Goal: Task Accomplishment & Management: Use online tool/utility

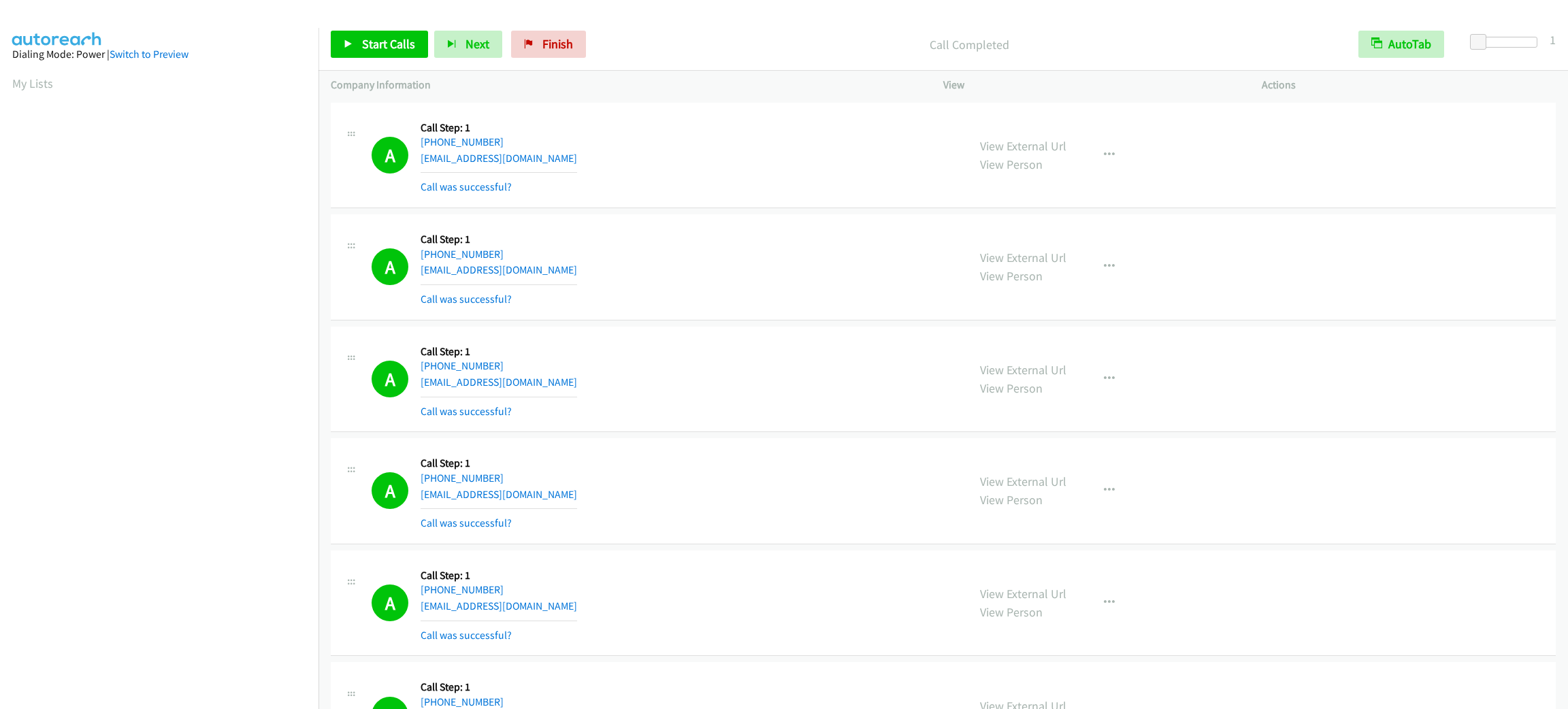
click at [385, 47] on span "Start Calls" at bounding box center [388, 43] width 53 height 16
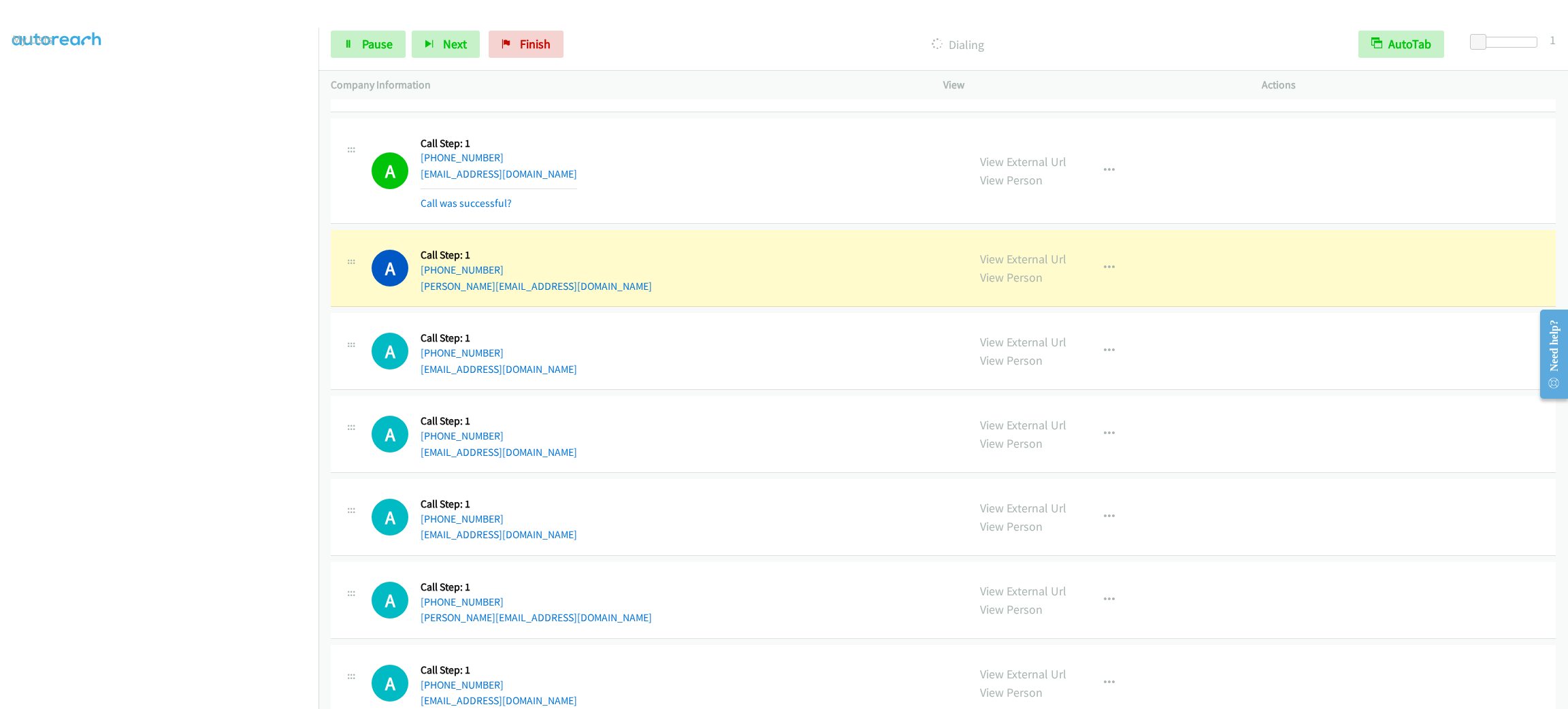
scroll to position [4118, 0]
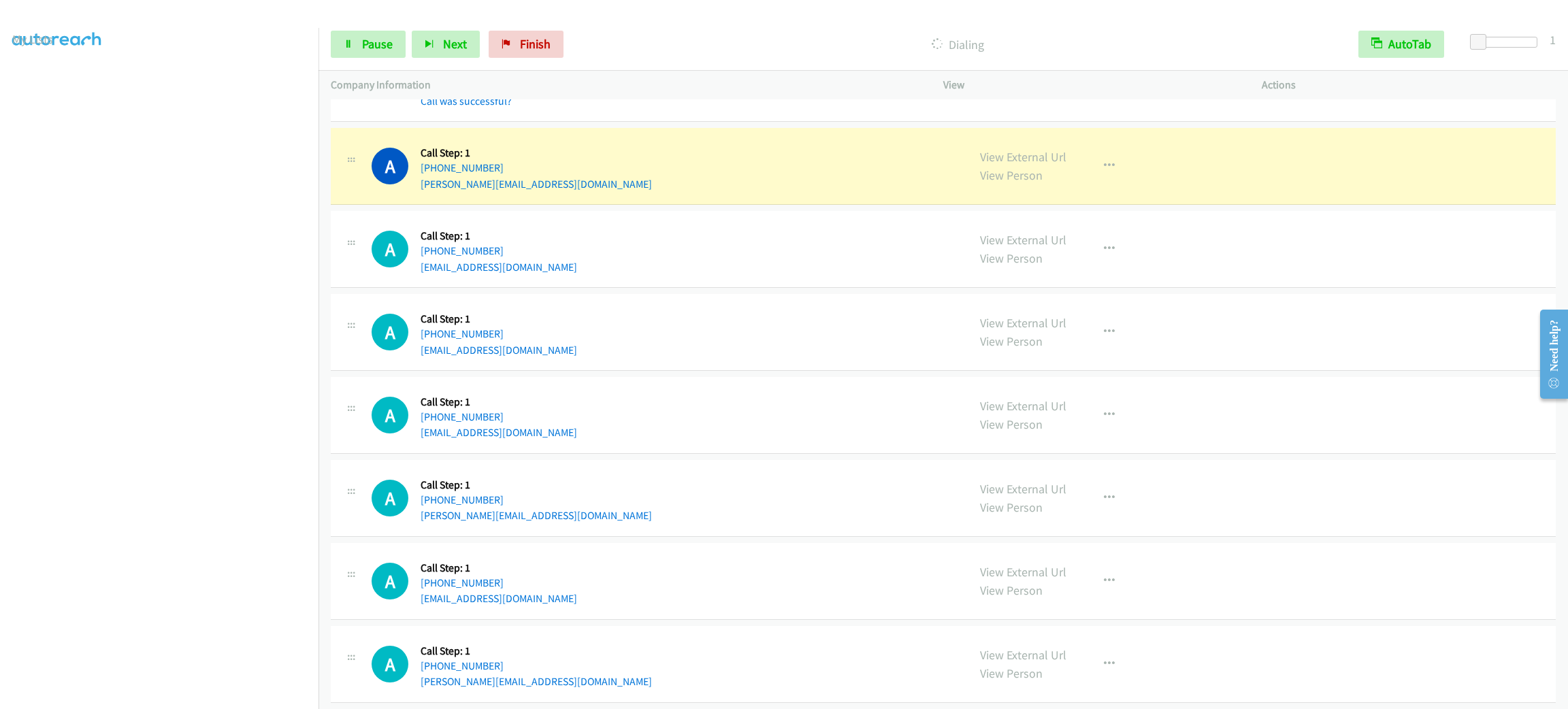
click at [764, 275] on div "A Callback Scheduled Call Step: 1 [GEOGRAPHIC_DATA]/[GEOGRAPHIC_DATA] [PHONE_NU…" at bounding box center [664, 248] width 584 height 52
click at [1112, 178] on button "button" at bounding box center [1109, 165] width 37 height 27
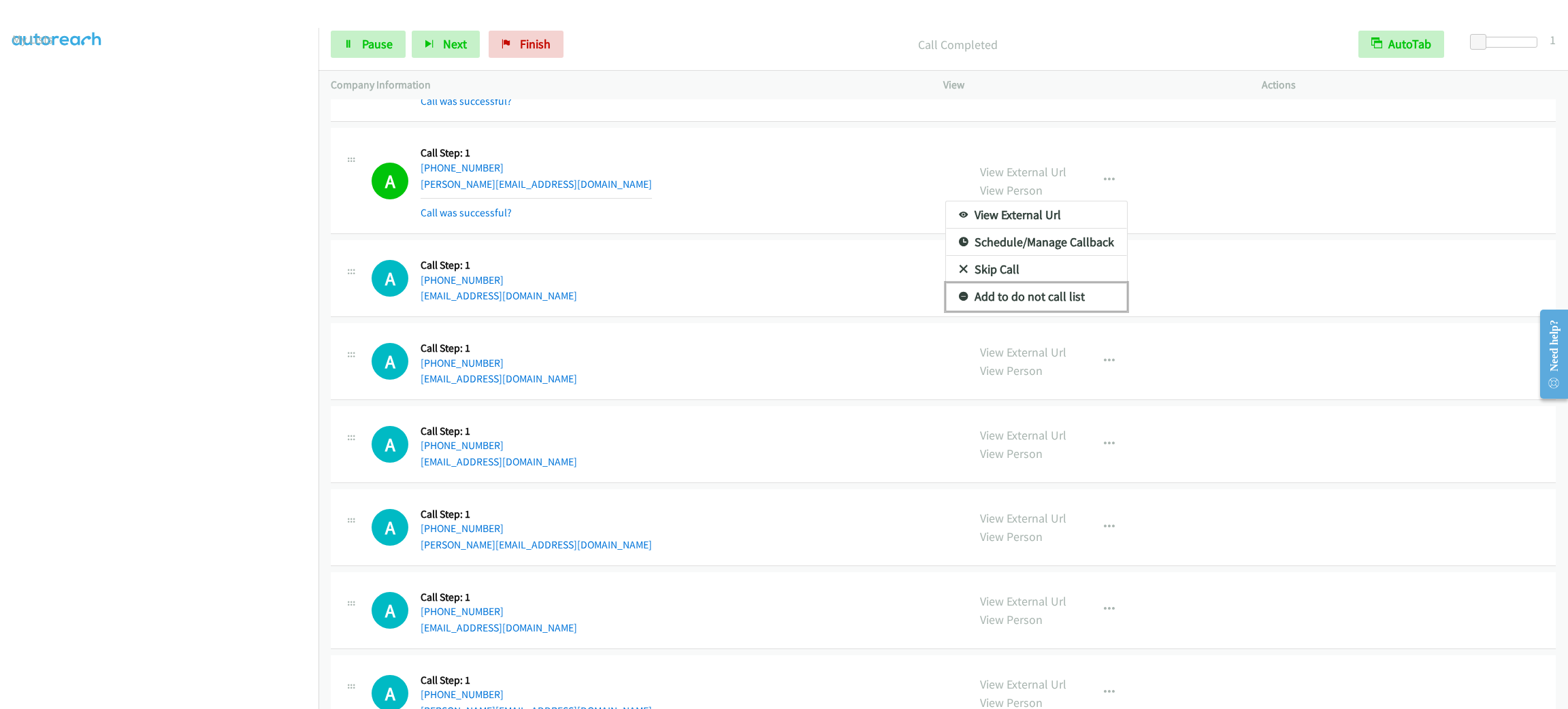
click at [1075, 300] on link "Add to do not call list" at bounding box center [1036, 297] width 181 height 27
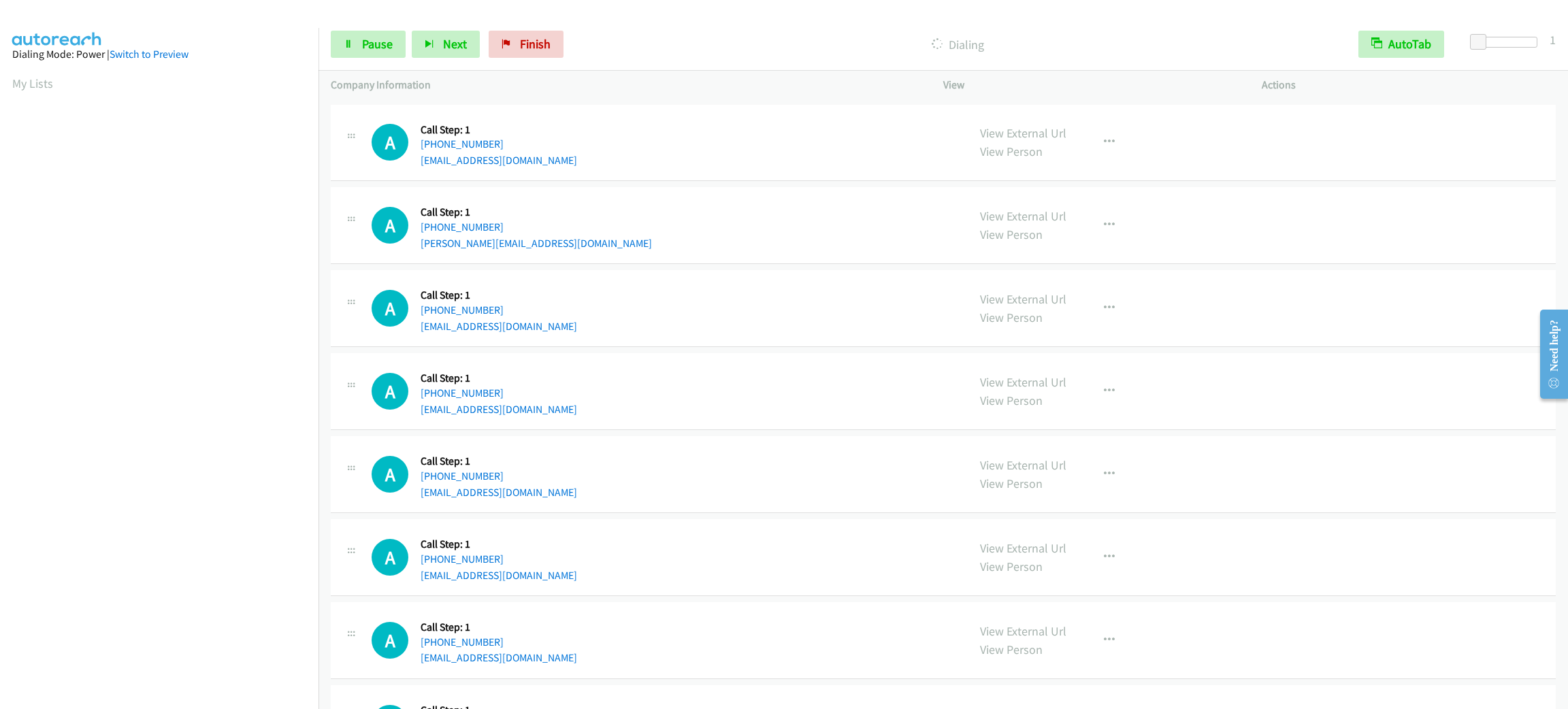
scroll to position [59, 0]
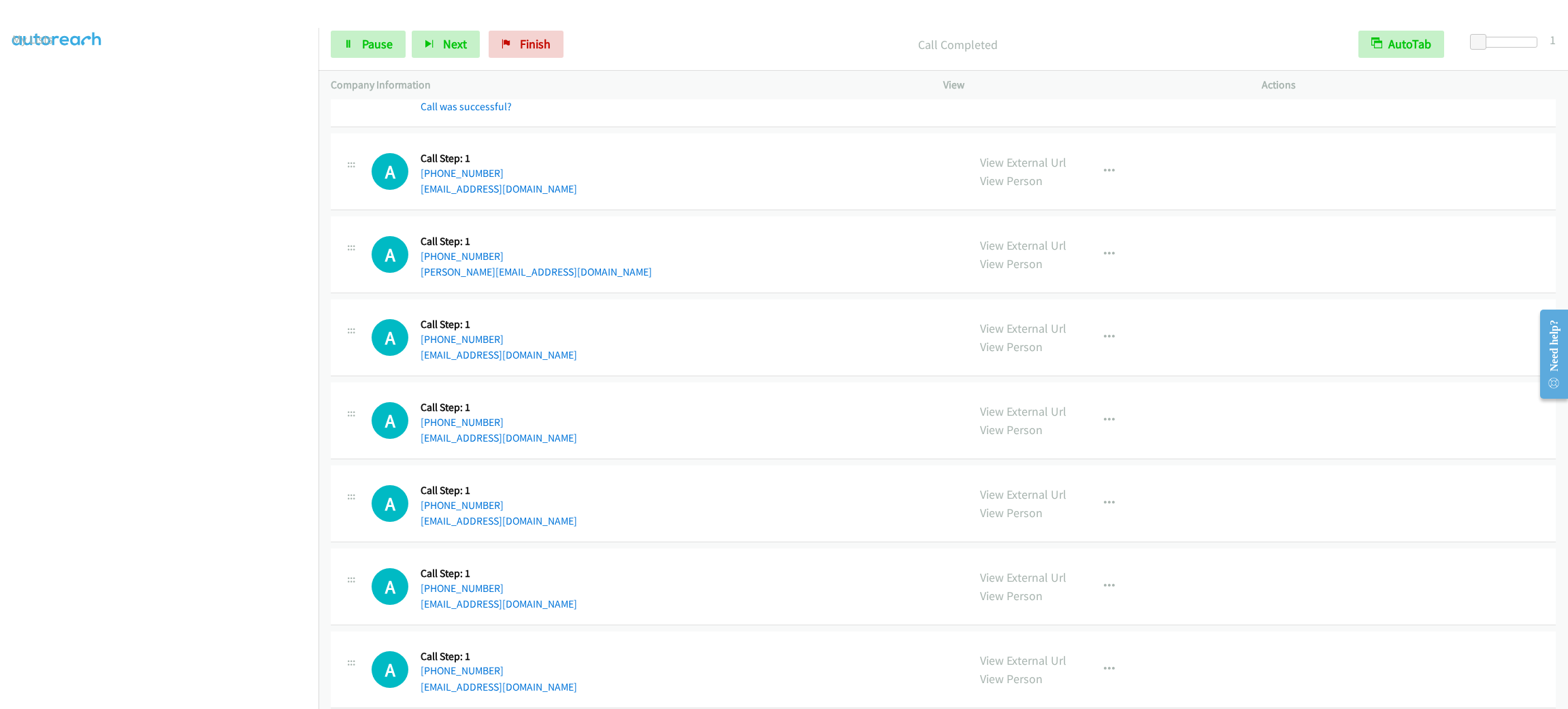
click at [214, 693] on section at bounding box center [159, 386] width 294 height 652
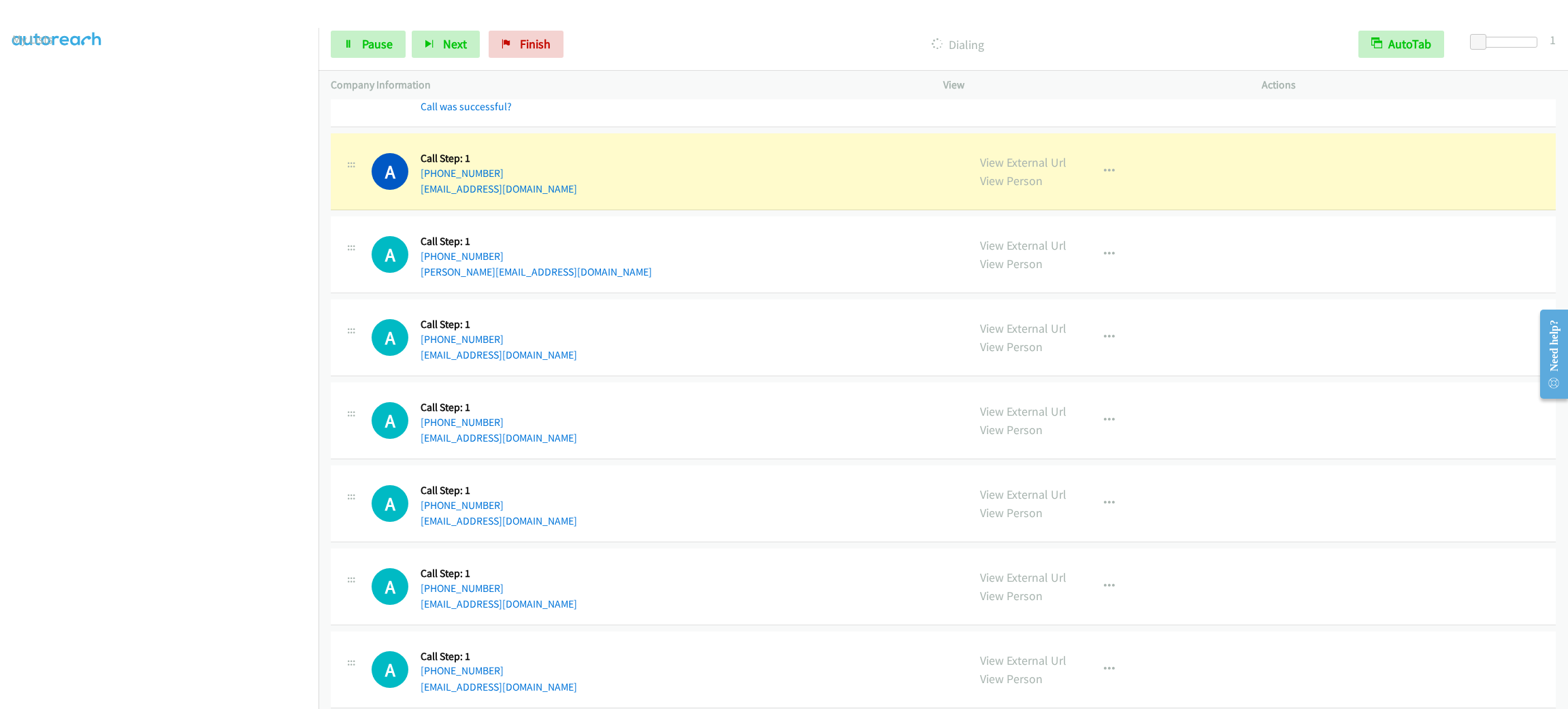
scroll to position [4775, 0]
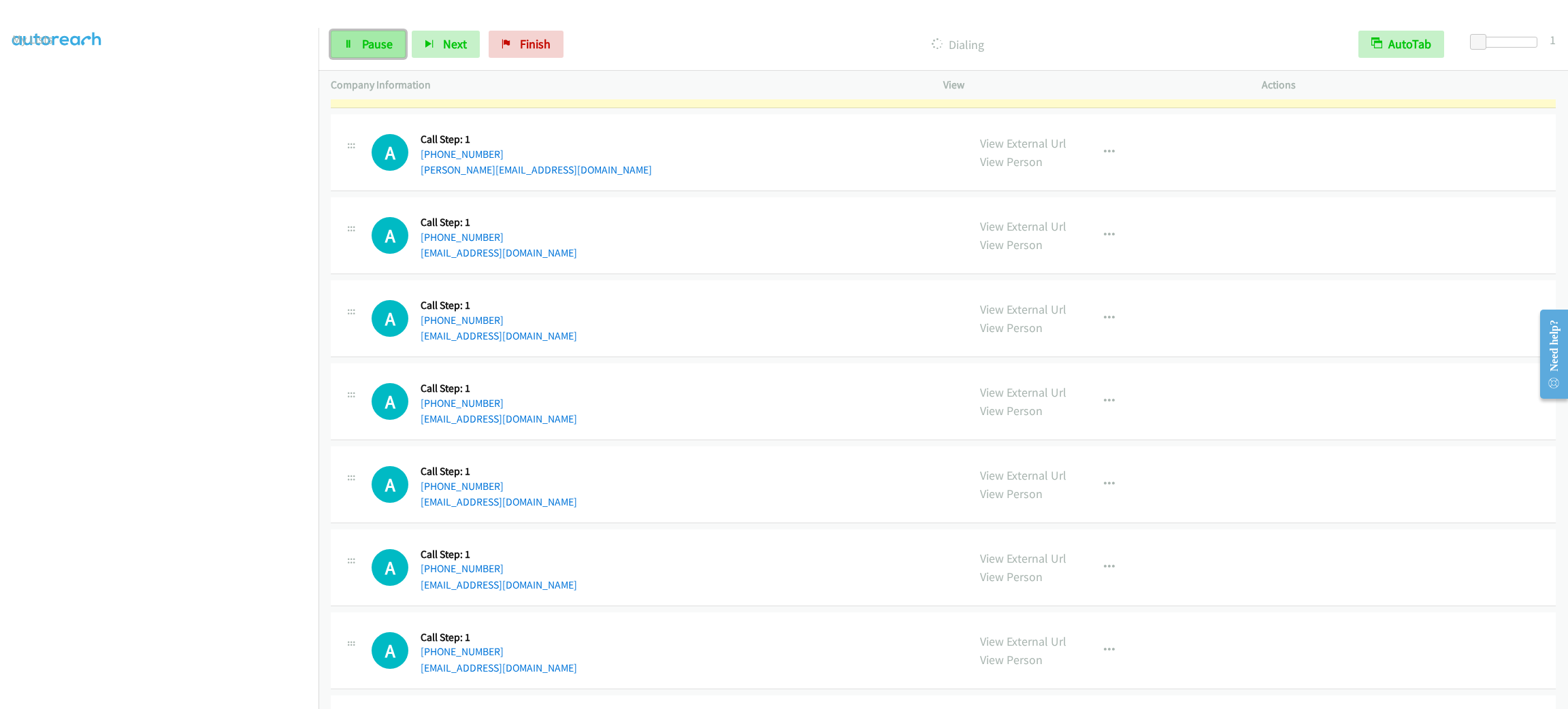
click at [381, 47] on span "Pause" at bounding box center [377, 43] width 30 height 16
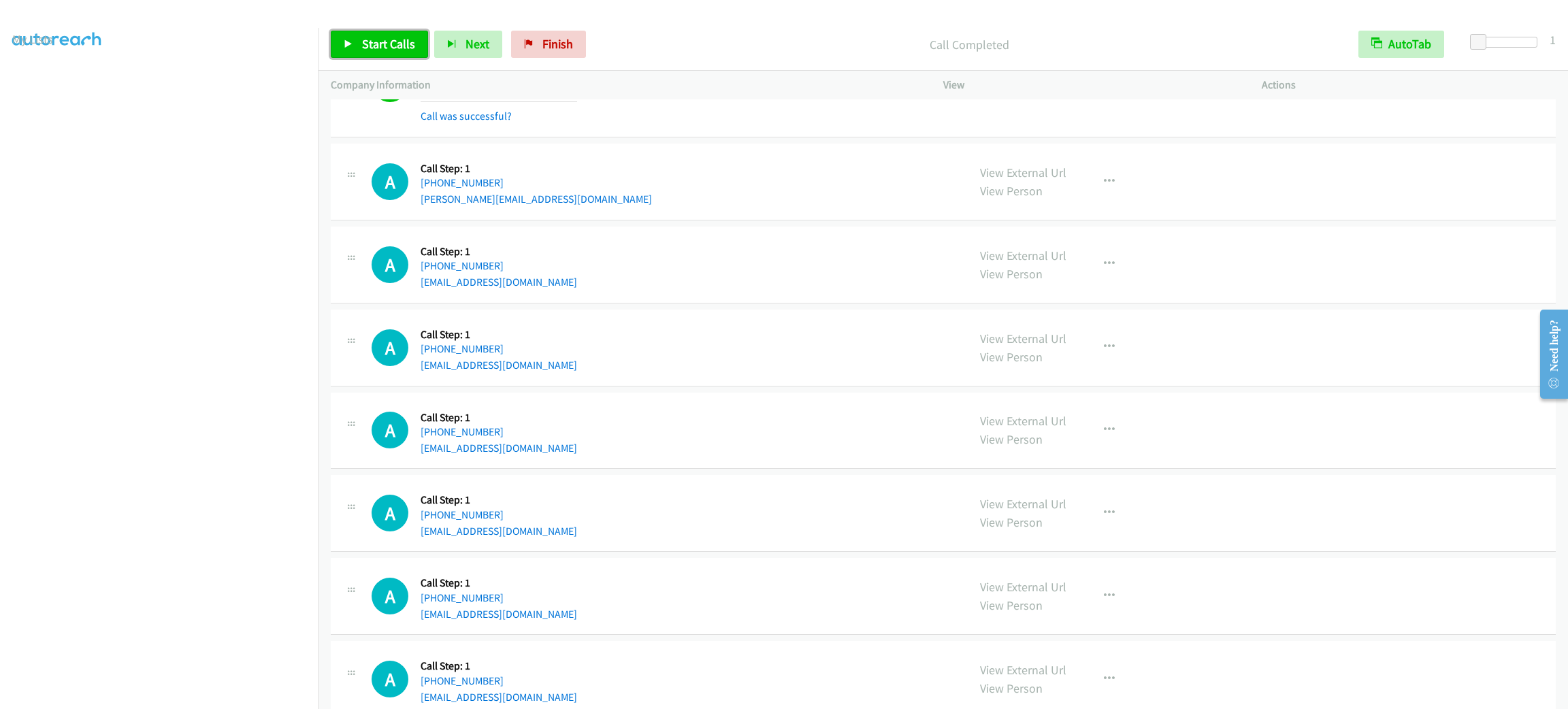
click at [359, 47] on link "Start Calls" at bounding box center [379, 43] width 97 height 27
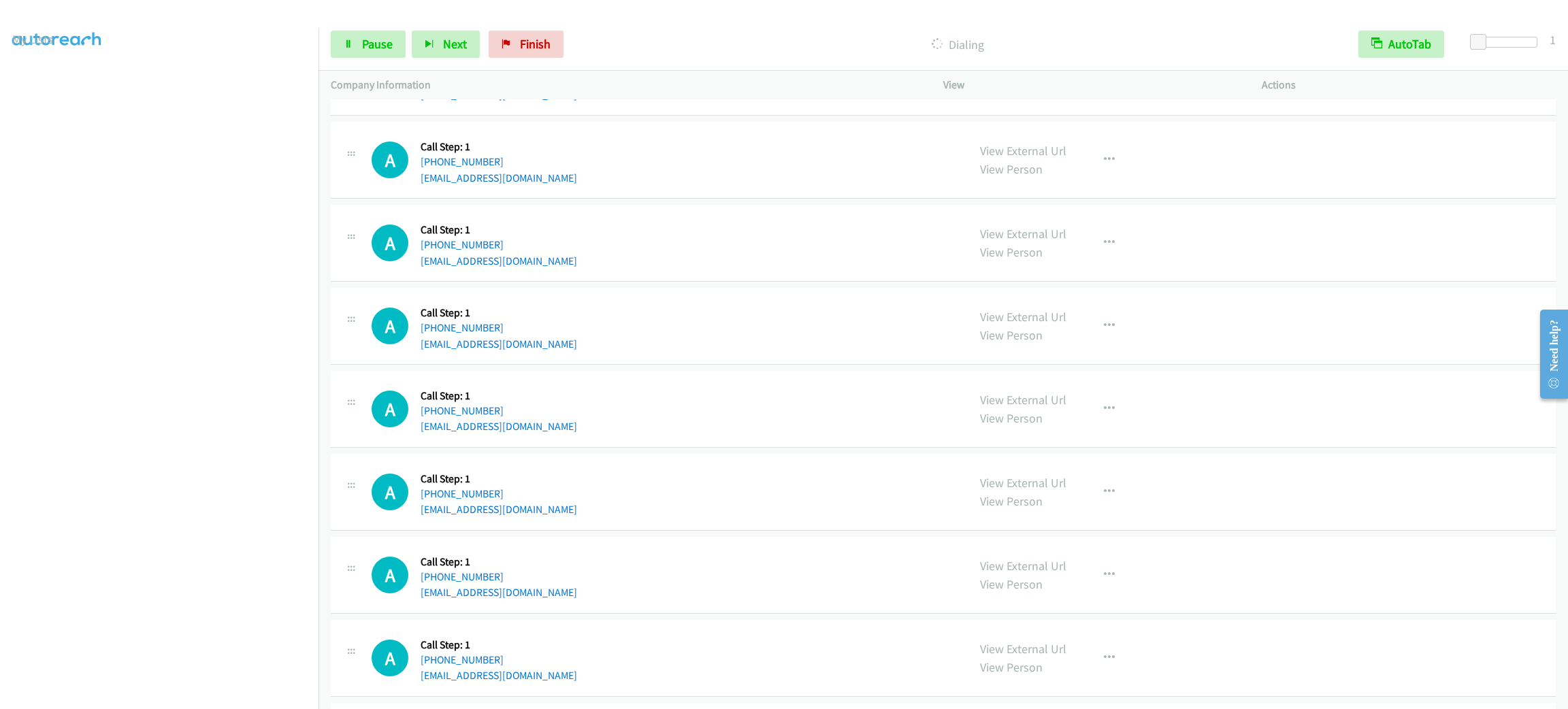
scroll to position [6335, 0]
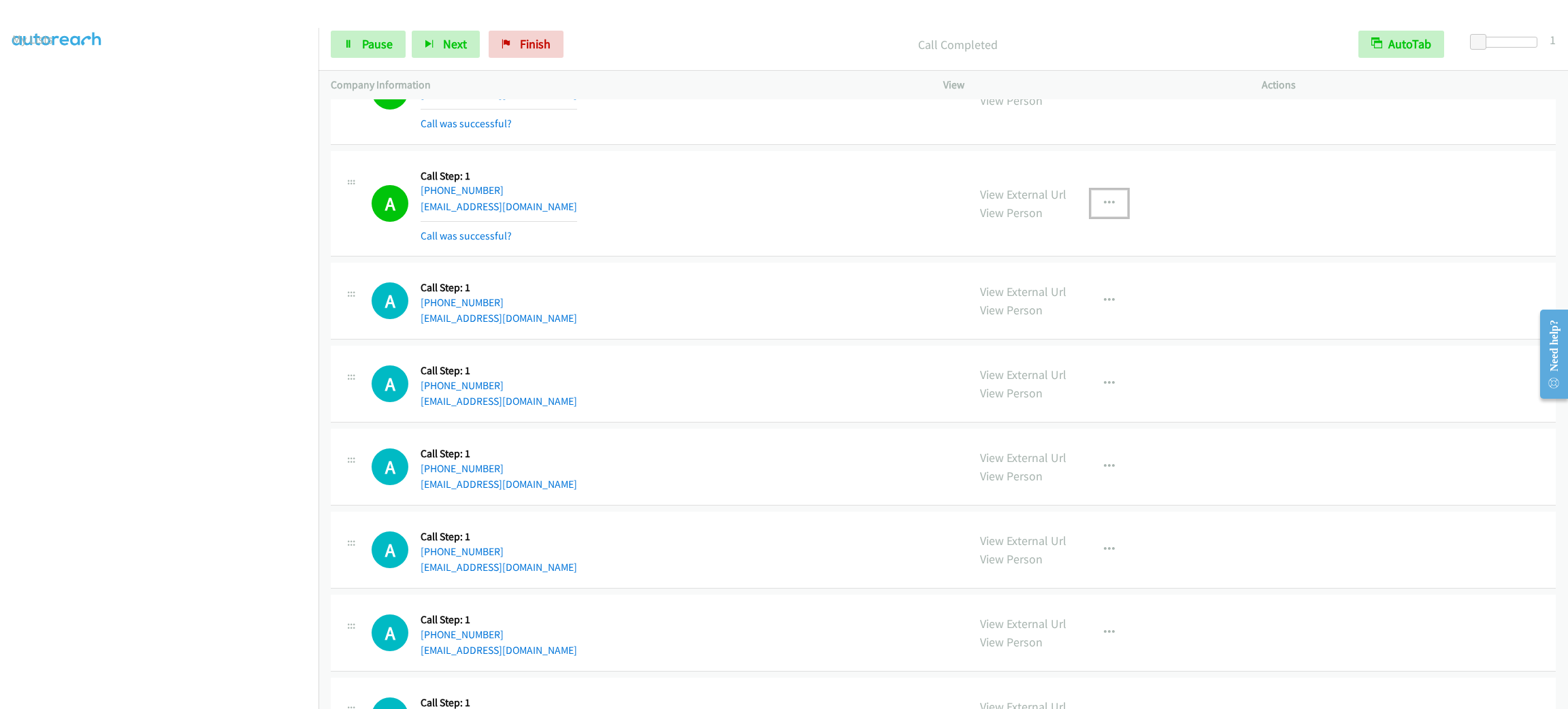
click at [1104, 209] on icon "button" at bounding box center [1110, 203] width 11 height 11
click at [1073, 330] on link "Add to do not call list" at bounding box center [1036, 319] width 181 height 27
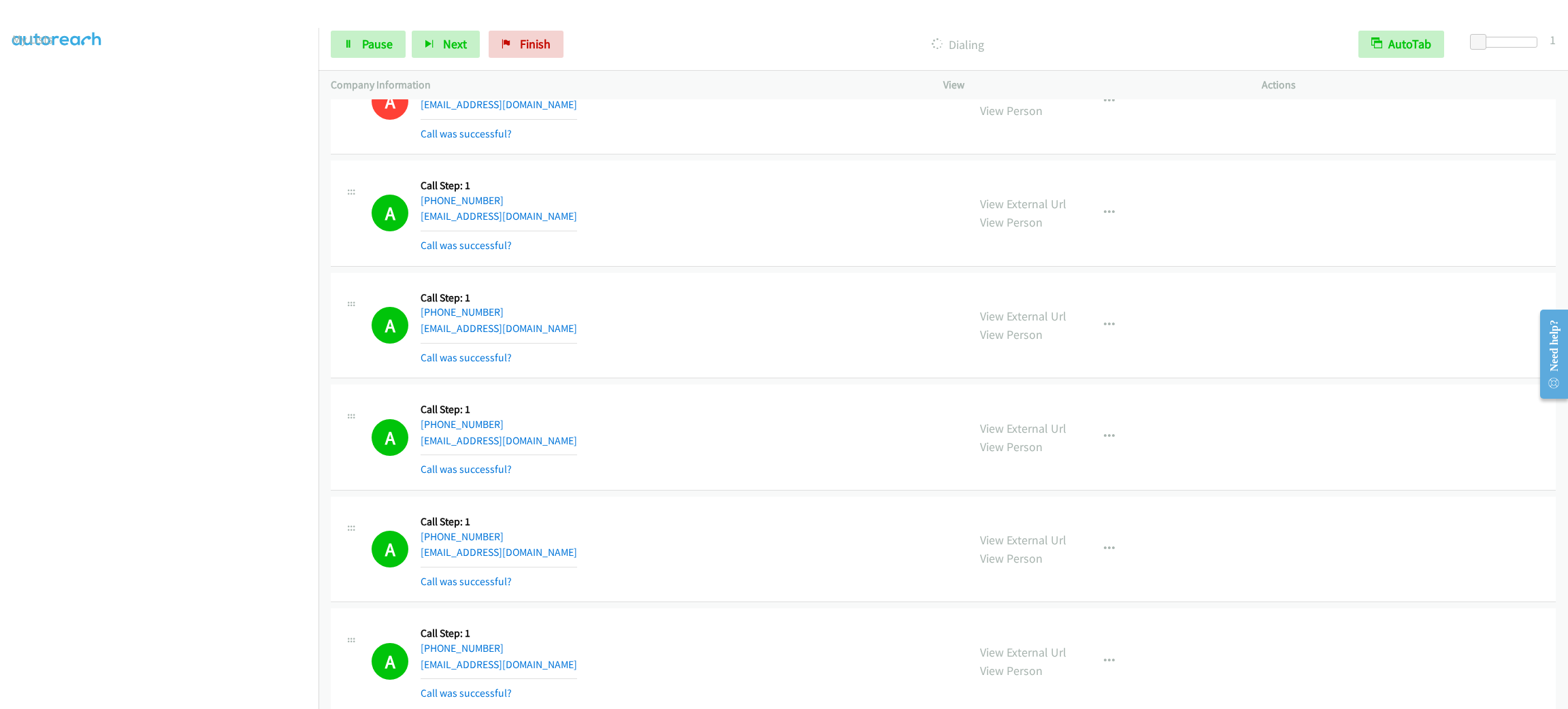
scroll to position [6948, 0]
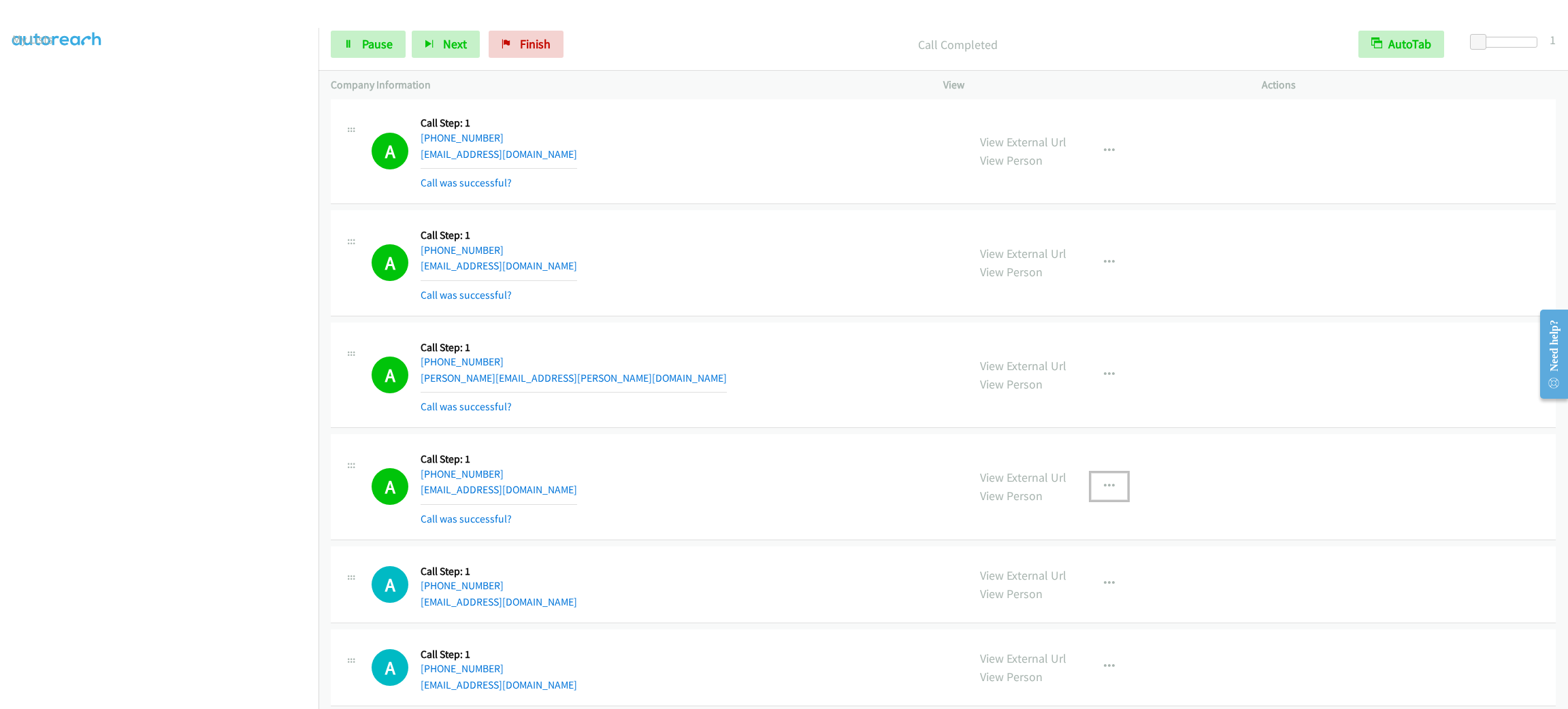
click at [1092, 500] on button "button" at bounding box center [1109, 486] width 37 height 27
click at [1090, 614] on link "Add to do not call list" at bounding box center [1036, 603] width 181 height 27
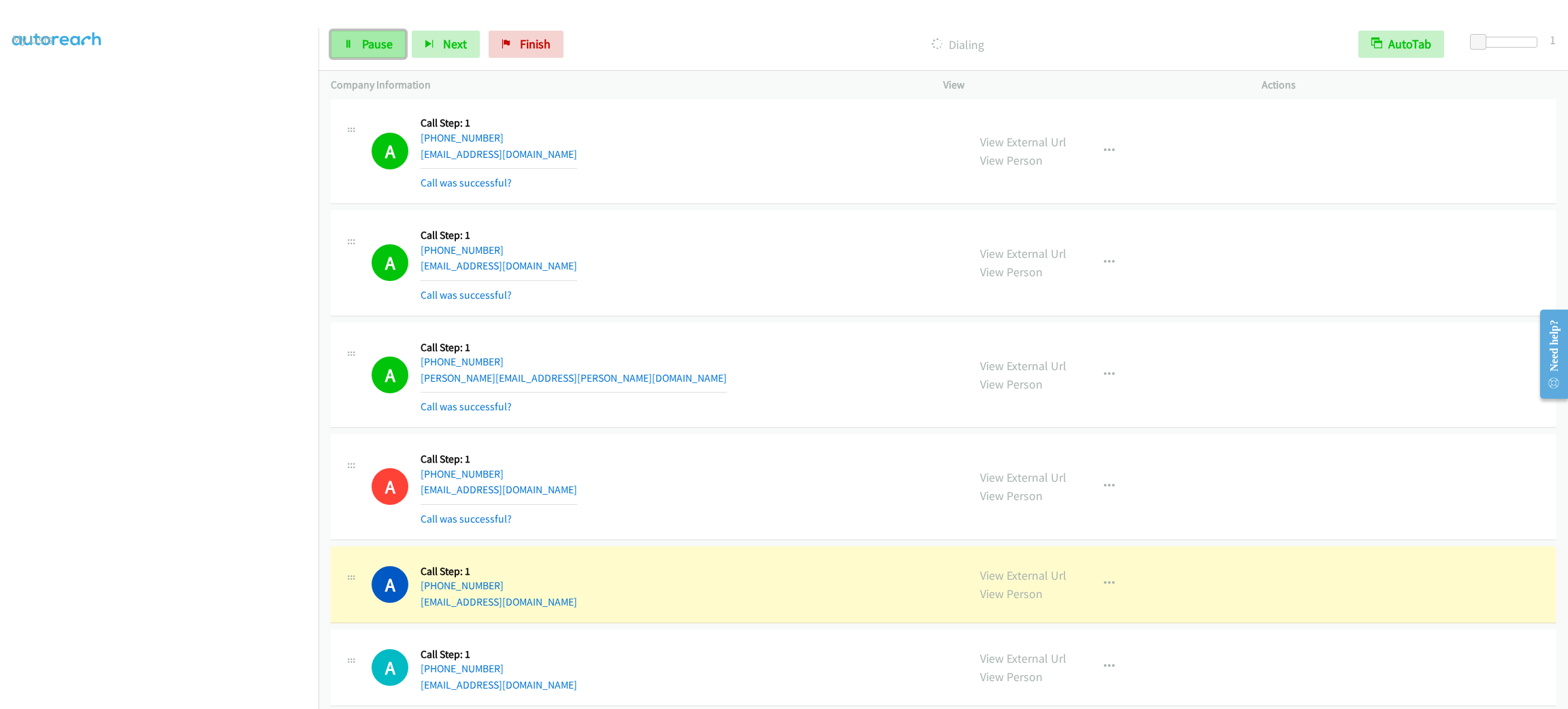
click at [379, 39] on span "Pause" at bounding box center [377, 43] width 30 height 16
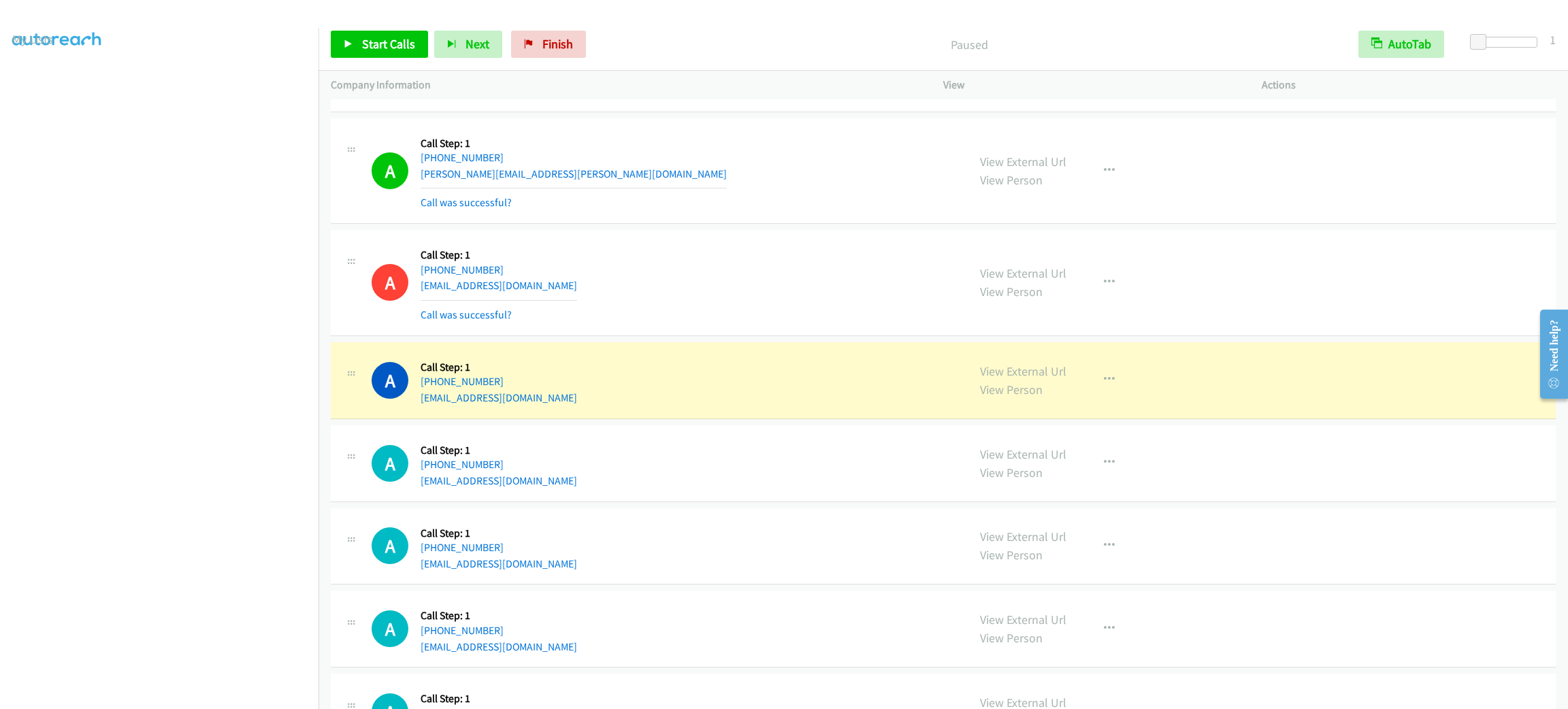
scroll to position [7356, 0]
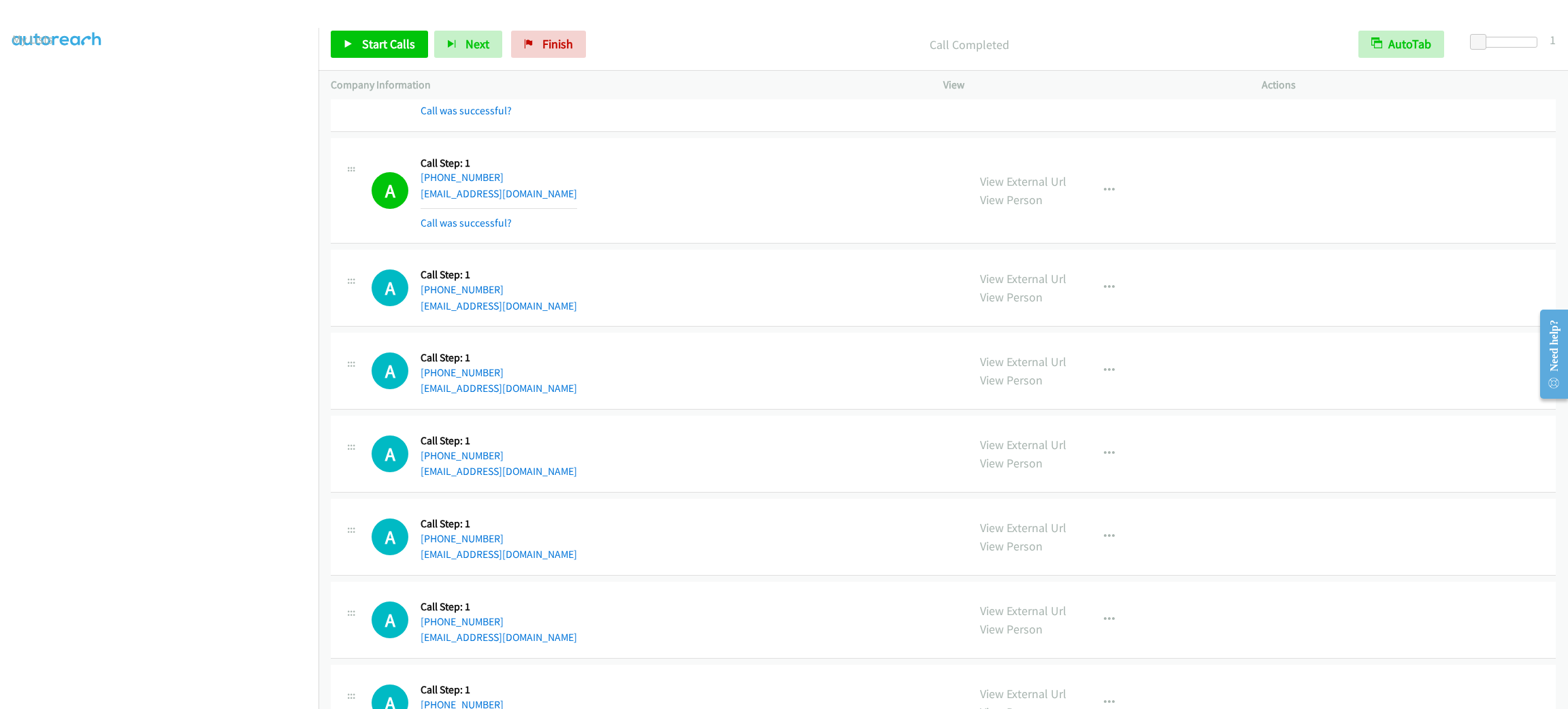
click at [673, 380] on div "A Callback Scheduled Call Step: 1 America/New_York [PHONE_NUMBER] [EMAIL_ADDRES…" at bounding box center [664, 370] width 584 height 52
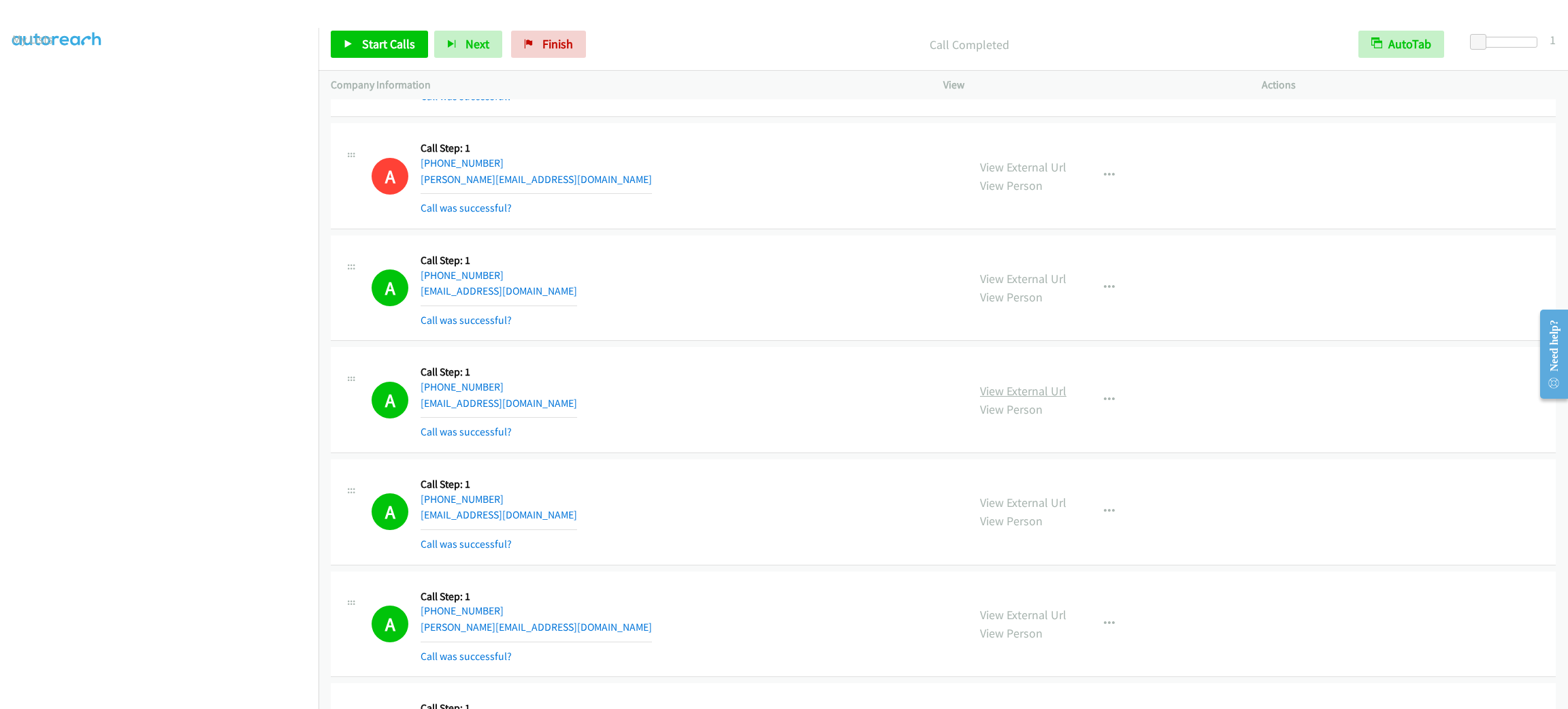
click at [1044, 399] on link "View External Url" at bounding box center [1023, 391] width 86 height 16
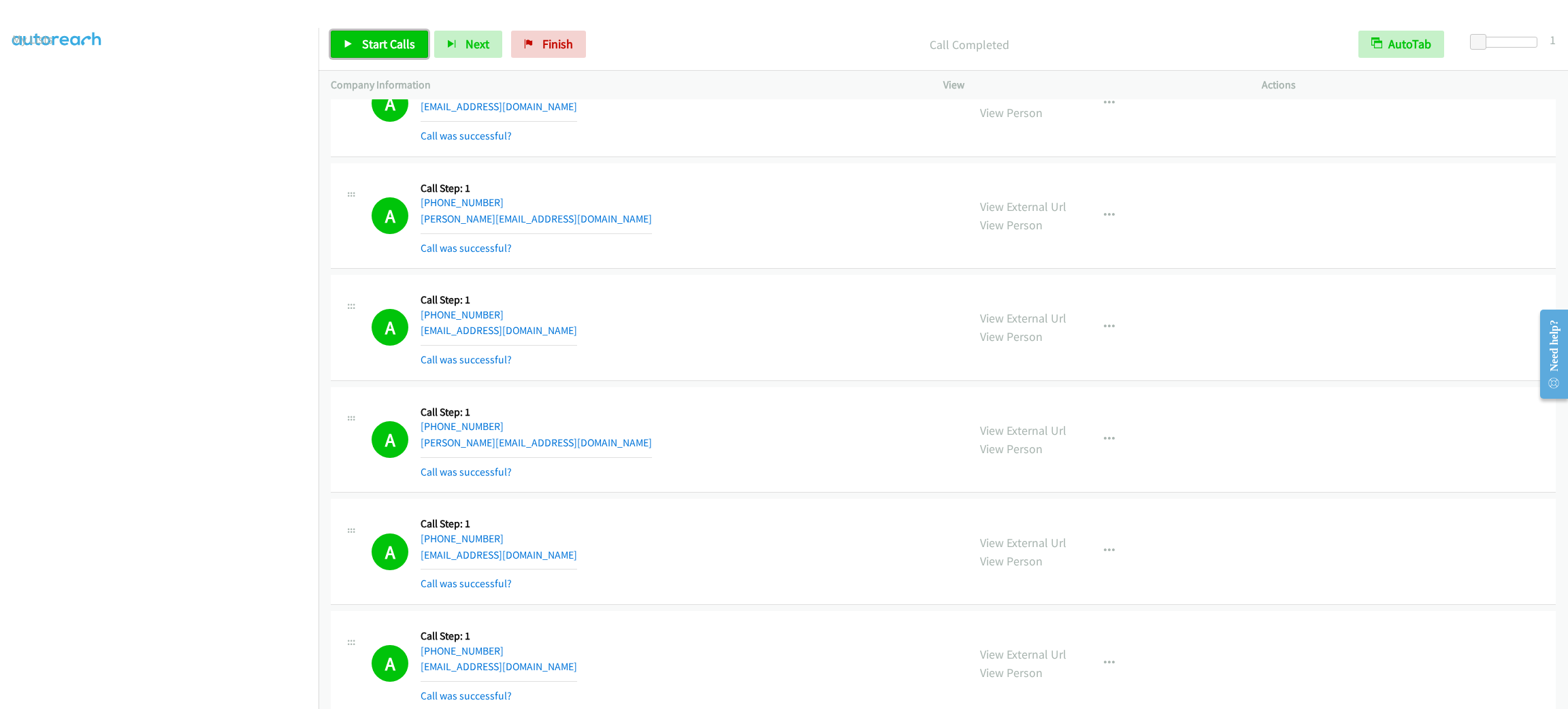
click at [371, 43] on span "Start Calls" at bounding box center [388, 43] width 53 height 16
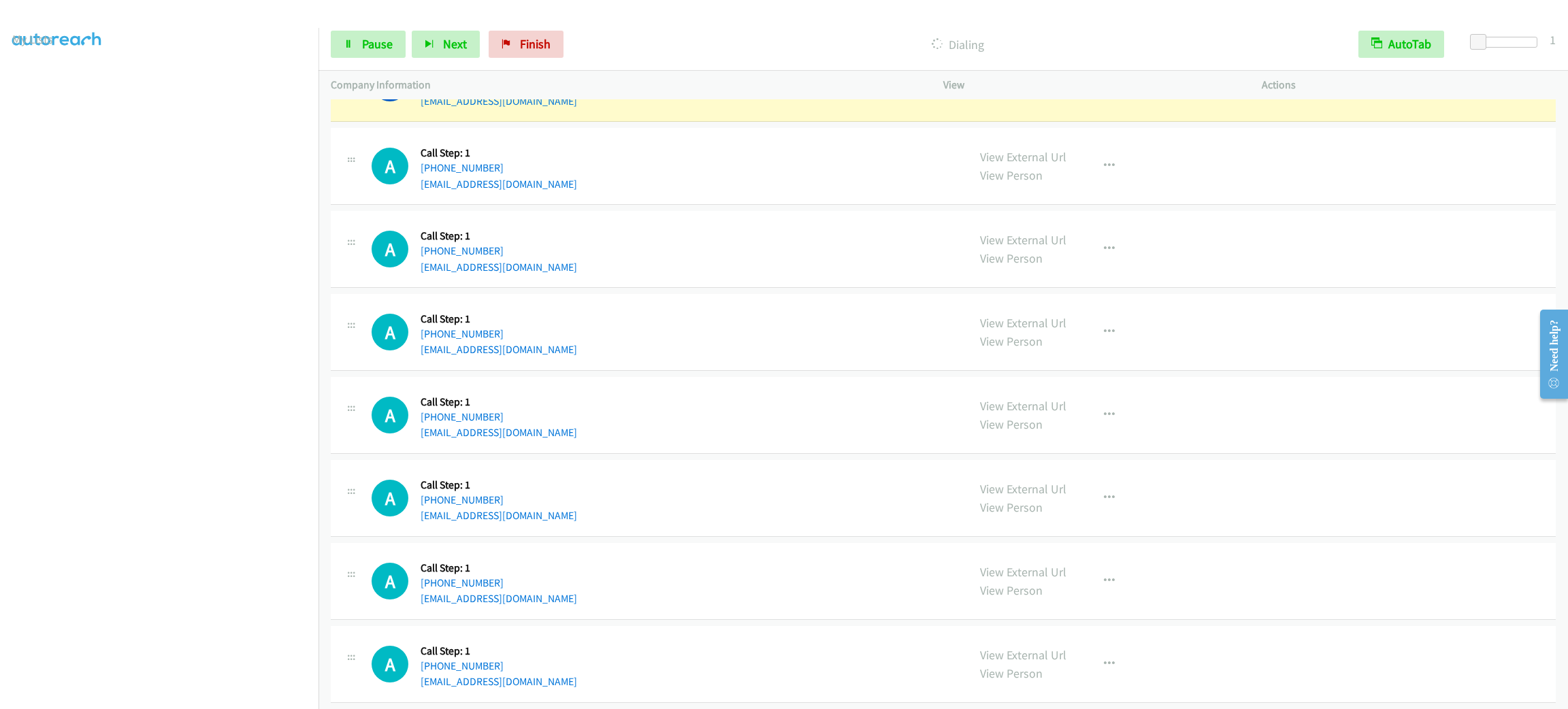
scroll to position [7581, 0]
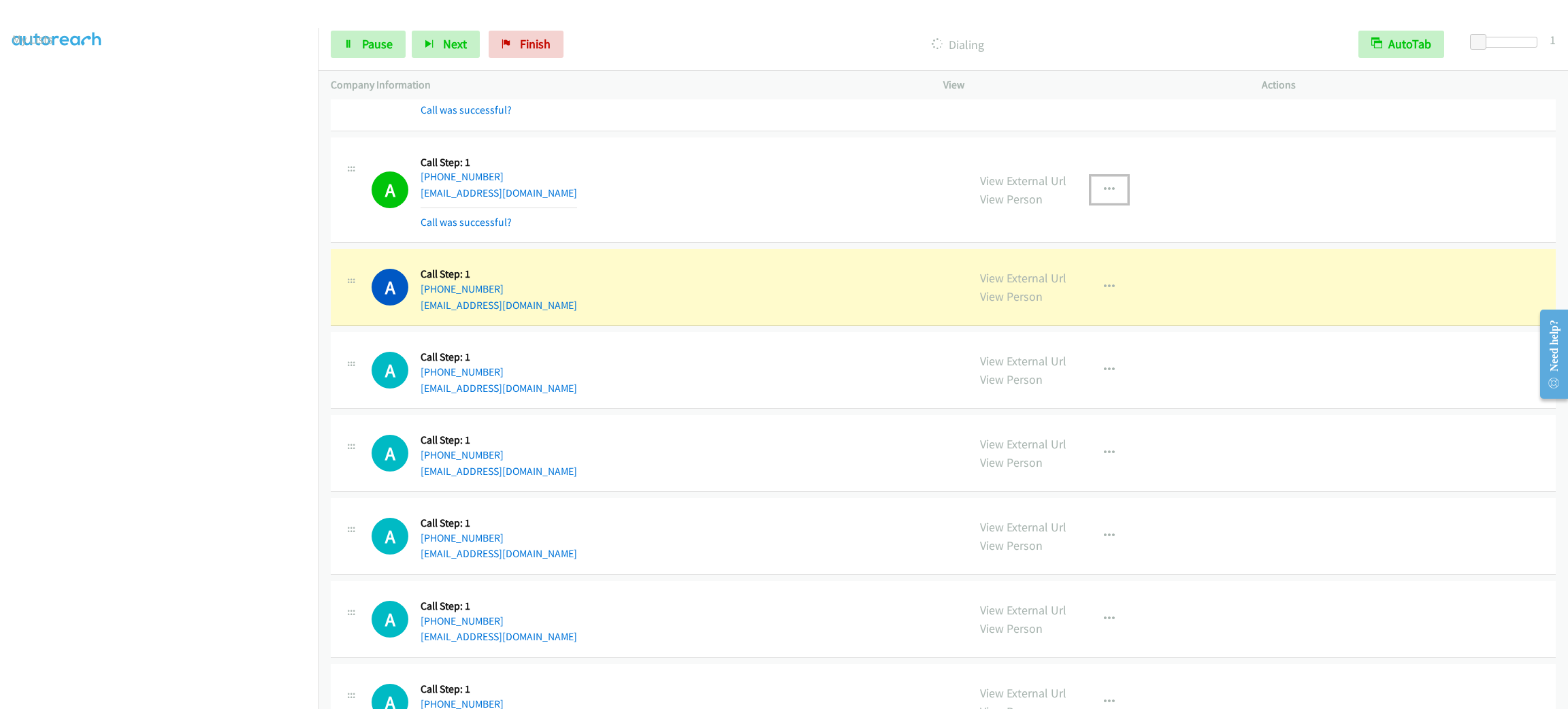
drag, startPoint x: 1114, startPoint y: 199, endPoint x: 1111, endPoint y: 220, distance: 21.2
click at [1114, 200] on button "button" at bounding box center [1109, 189] width 37 height 27
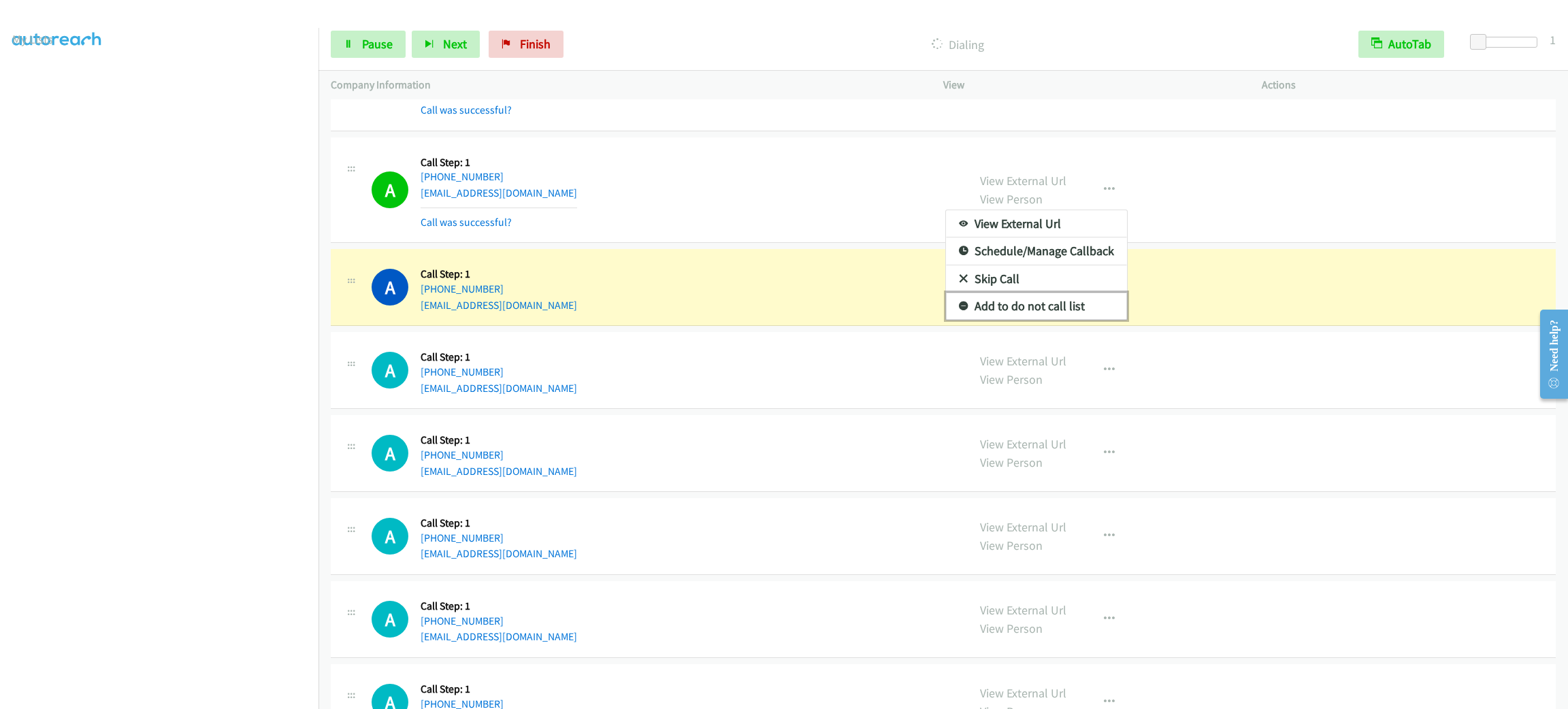
click at [1088, 320] on link "Add to do not call list" at bounding box center [1036, 306] width 181 height 27
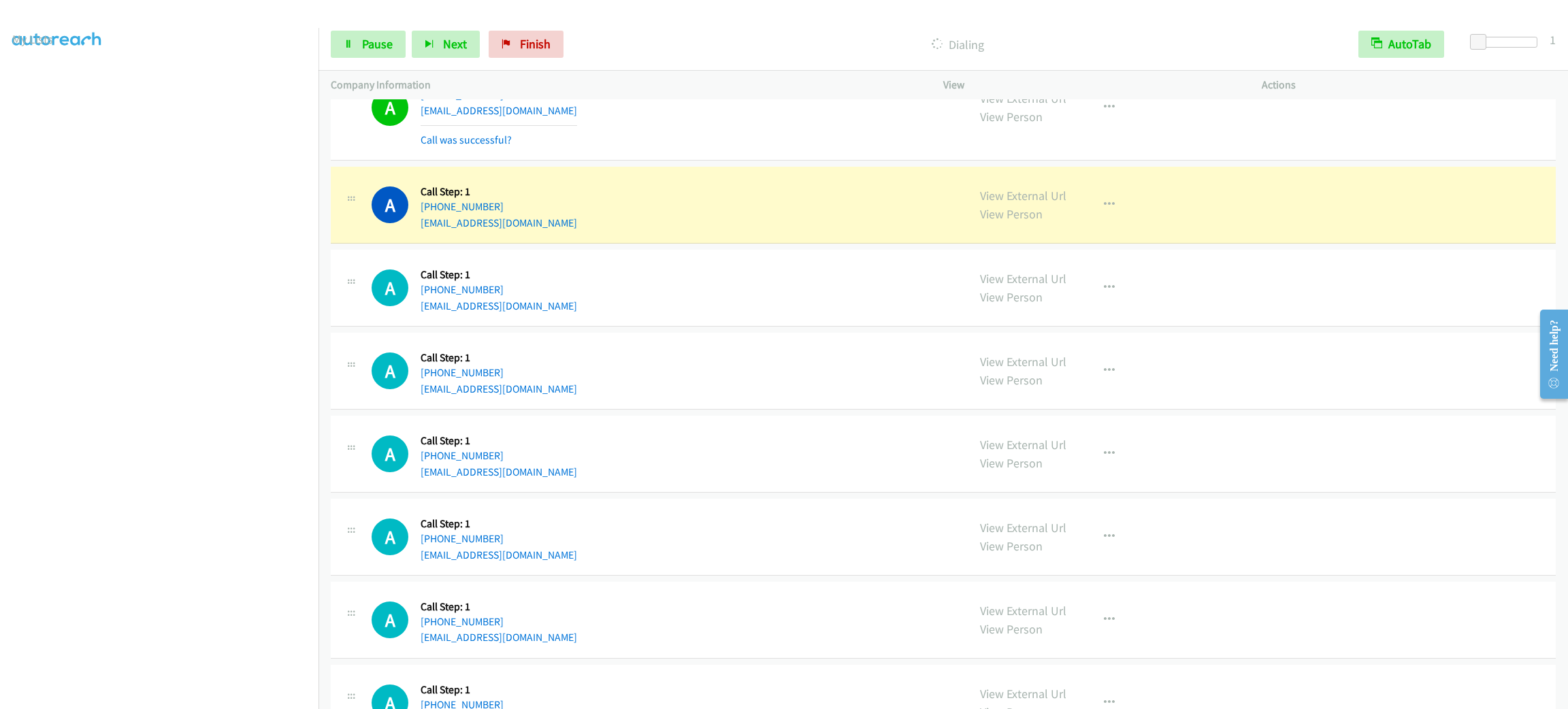
scroll to position [8047, 0]
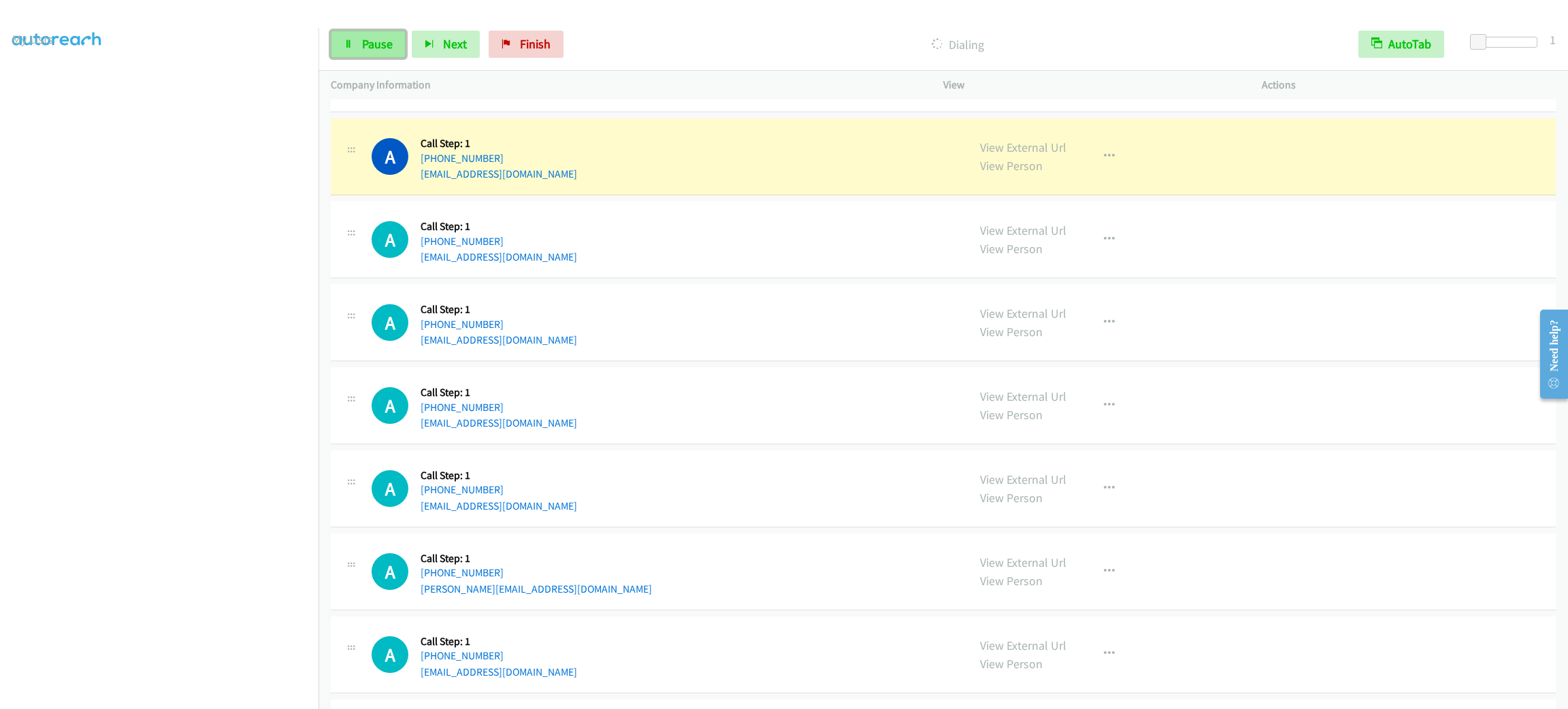
click at [393, 48] on link "Pause" at bounding box center [368, 43] width 75 height 27
click at [1095, 170] on button "button" at bounding box center [1109, 156] width 37 height 27
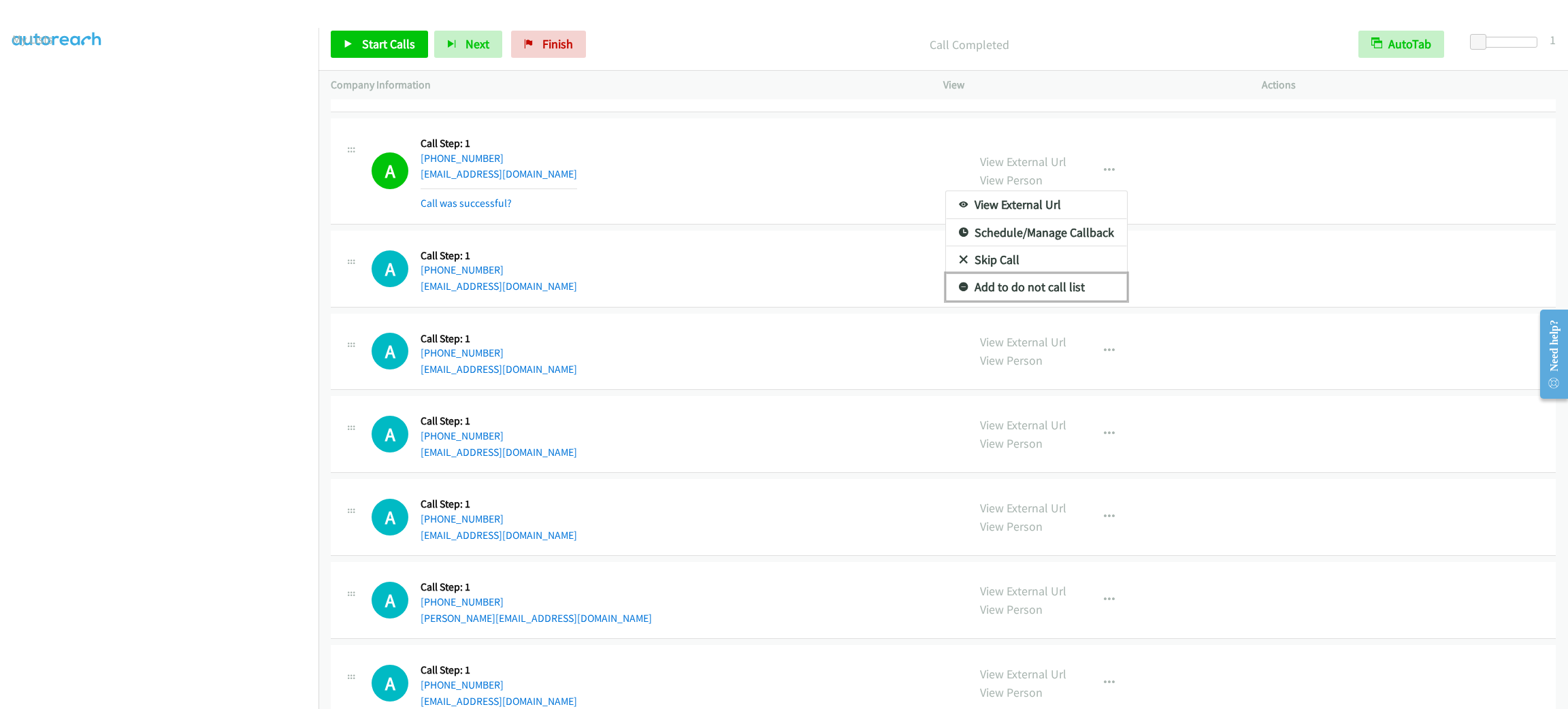
click at [1064, 301] on link "Add to do not call list" at bounding box center [1036, 287] width 181 height 27
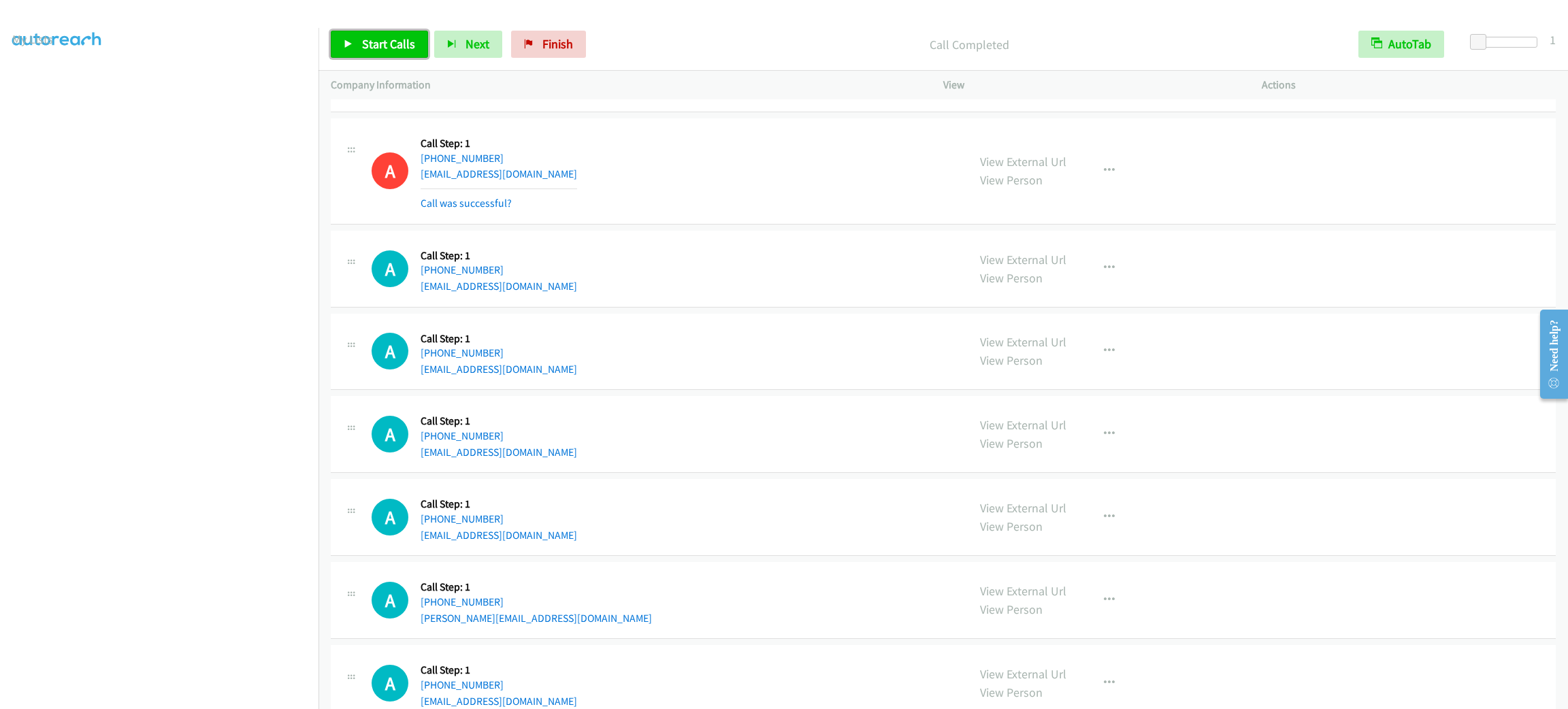
click at [353, 36] on link "Start Calls" at bounding box center [379, 43] width 97 height 27
click at [383, 41] on span "Pause" at bounding box center [377, 43] width 30 height 16
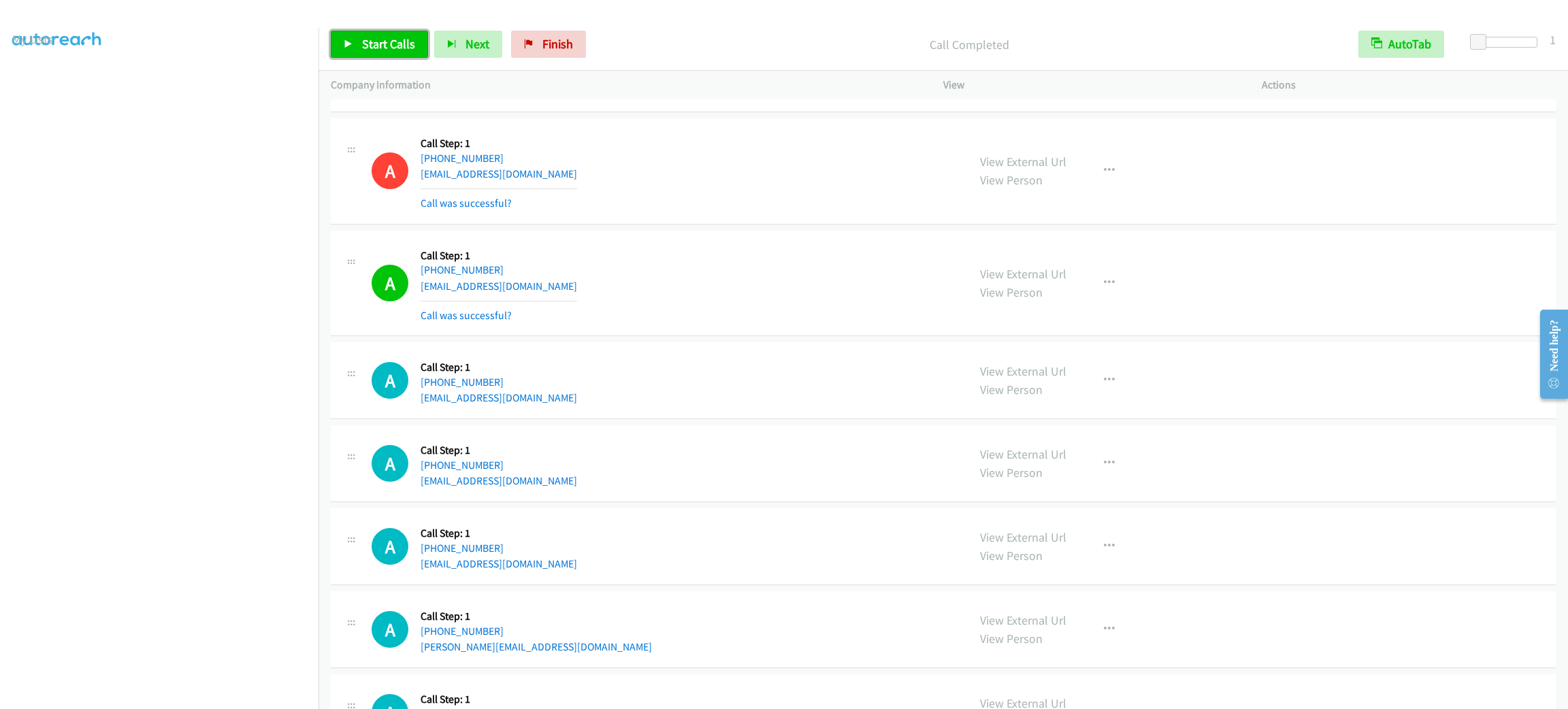
click at [375, 56] on link "Start Calls" at bounding box center [379, 43] width 97 height 27
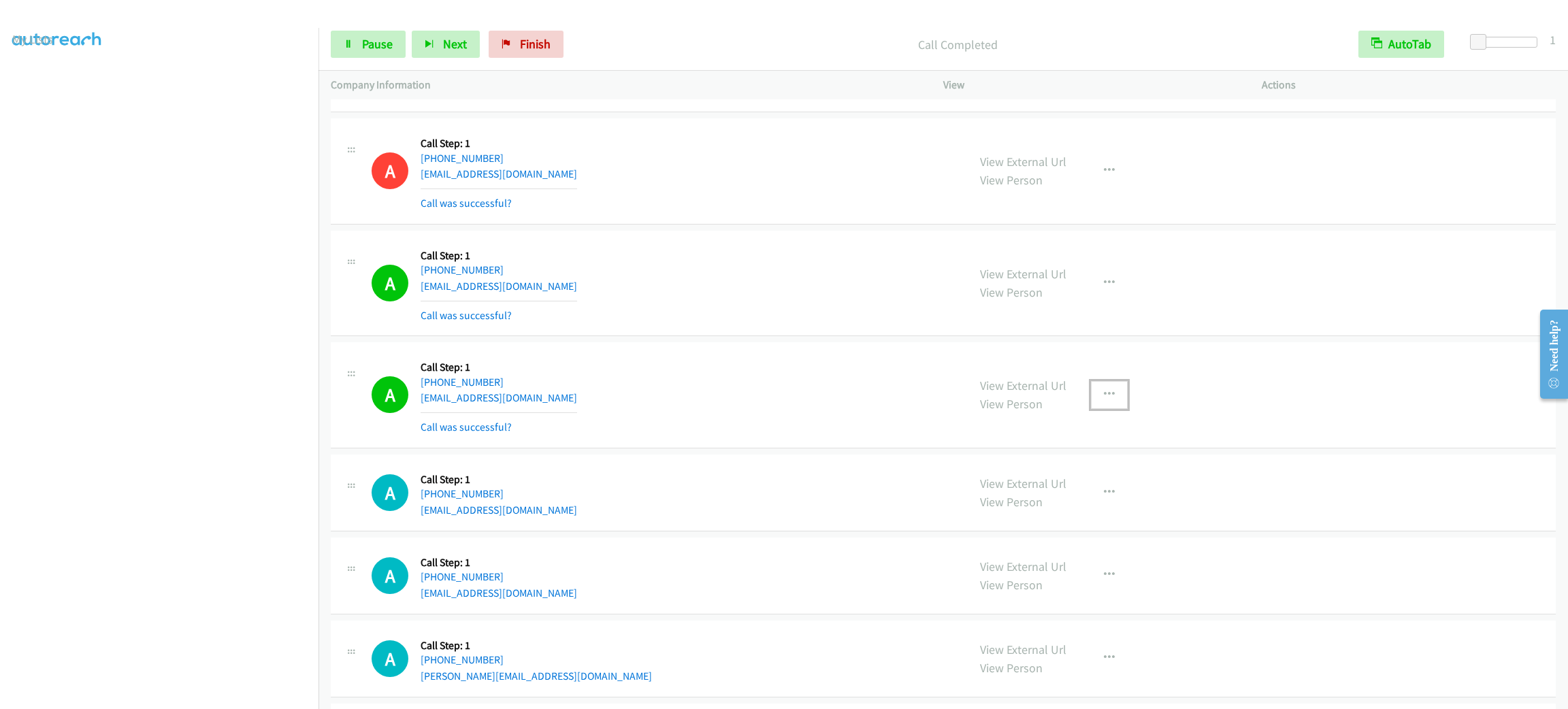
click at [1110, 408] on button "button" at bounding box center [1109, 394] width 37 height 27
click at [1098, 525] on link "Add to do not call list" at bounding box center [1036, 511] width 181 height 27
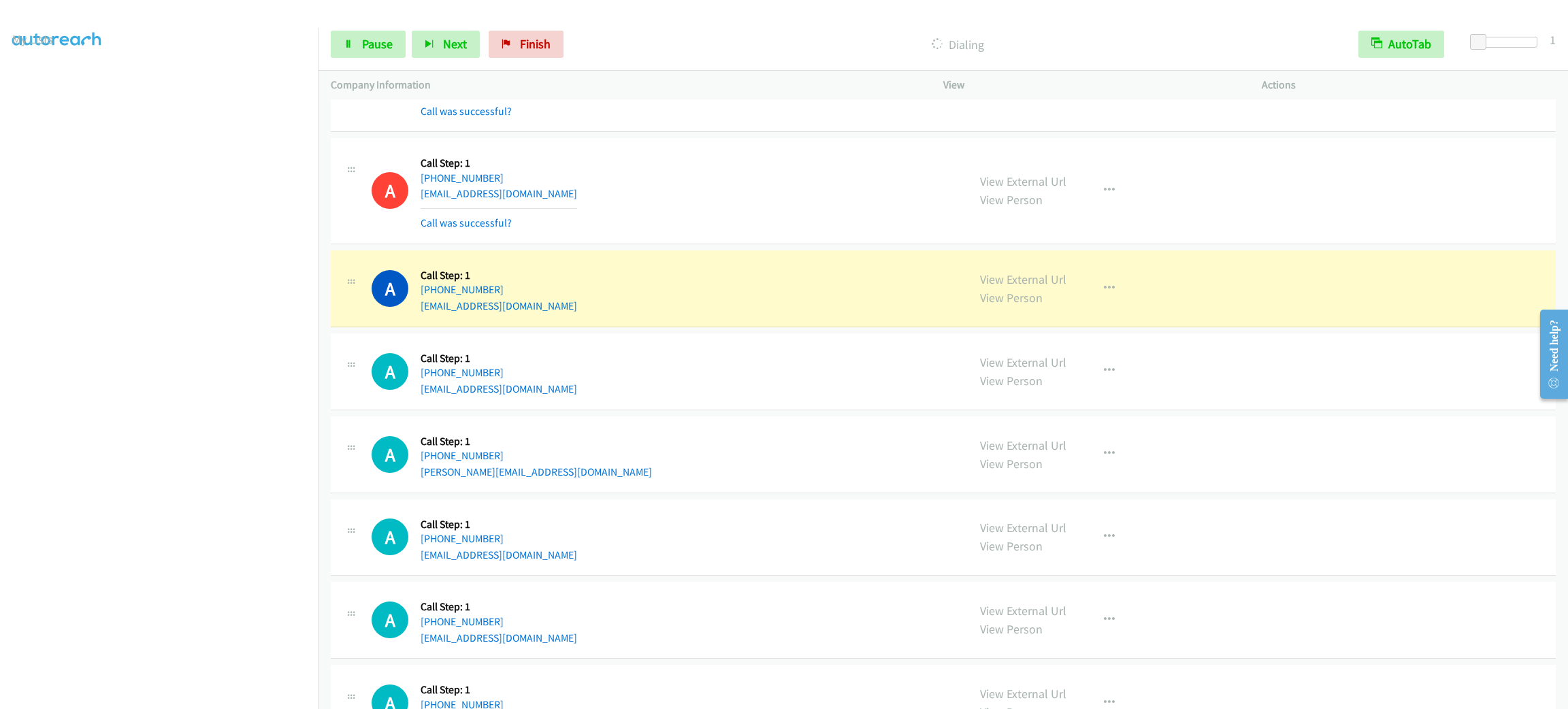
scroll to position [8354, 0]
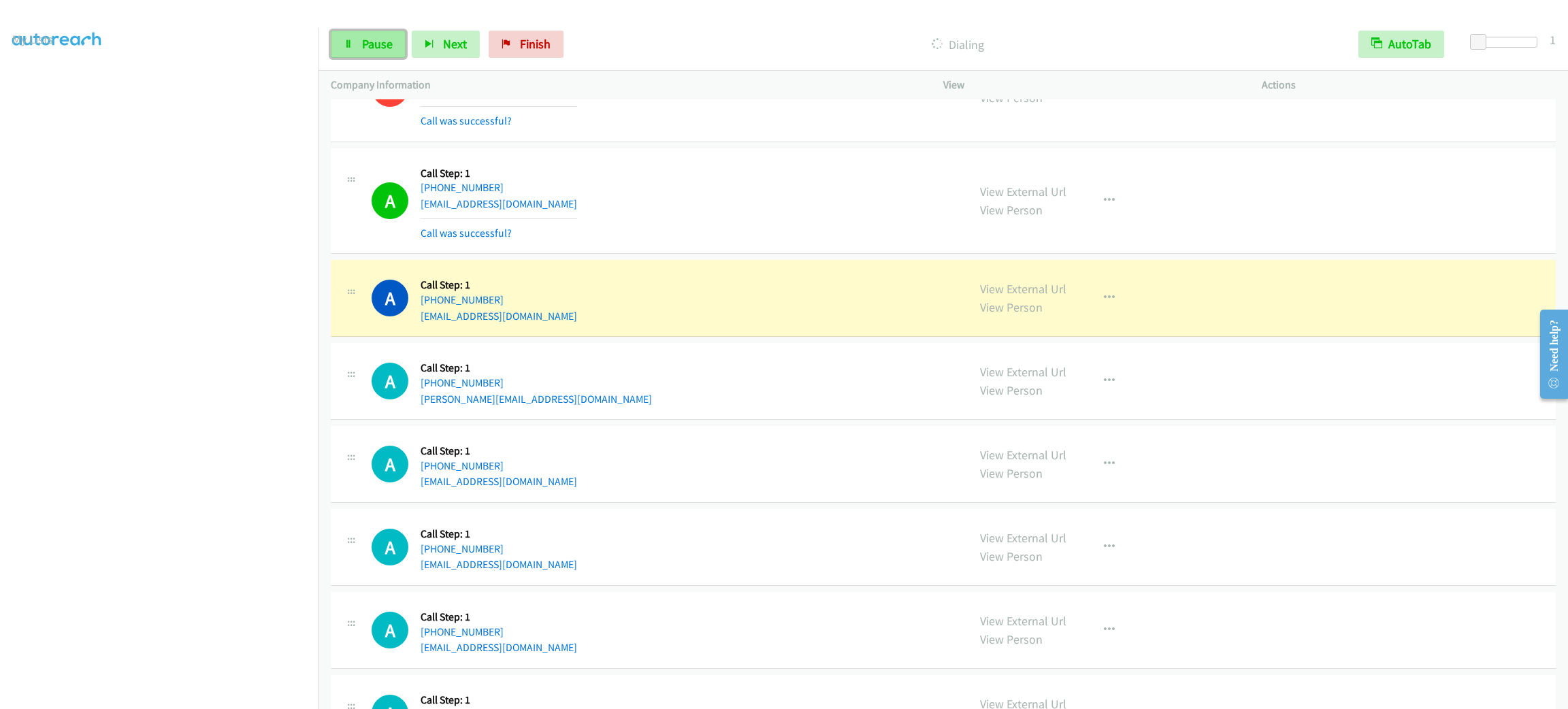
click at [362, 47] on span "Pause" at bounding box center [377, 43] width 30 height 16
